Goal: Information Seeking & Learning: Learn about a topic

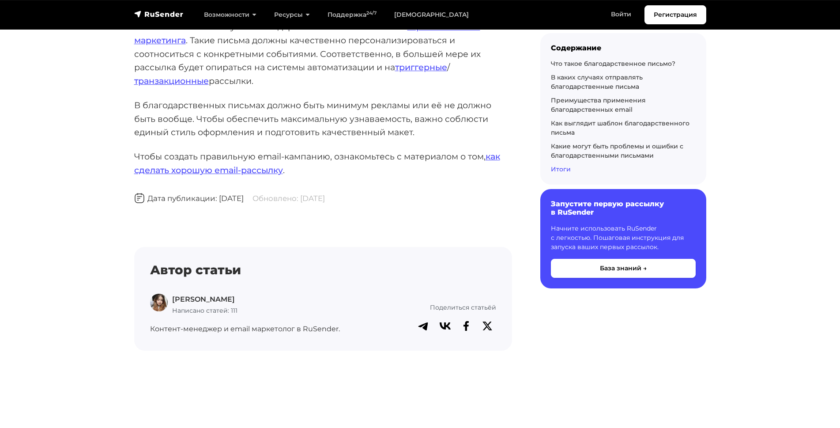
scroll to position [5576, 0]
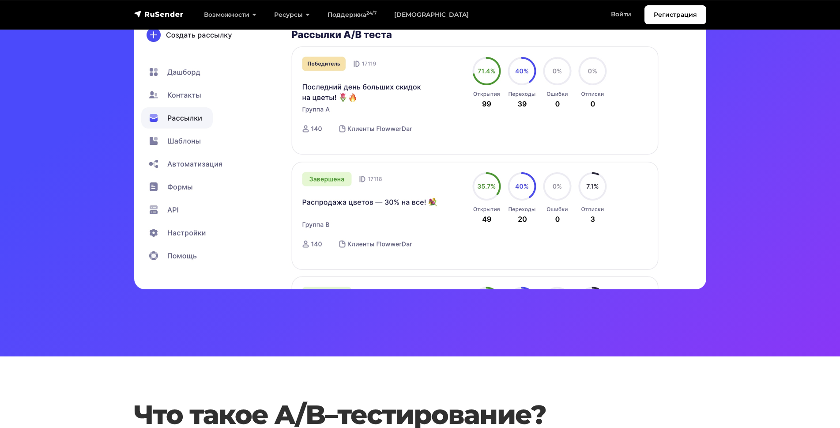
scroll to position [313, 0]
